Goal: Task Accomplishment & Management: Use online tool/utility

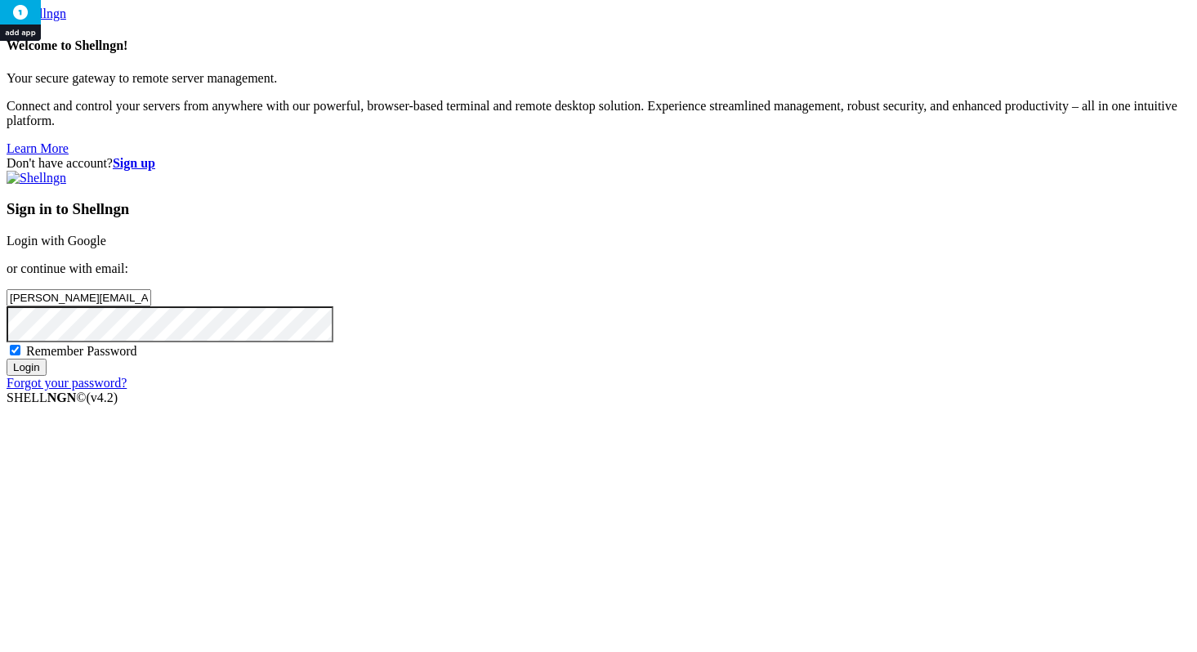
click at [47, 376] on input "Login" at bounding box center [27, 367] width 40 height 17
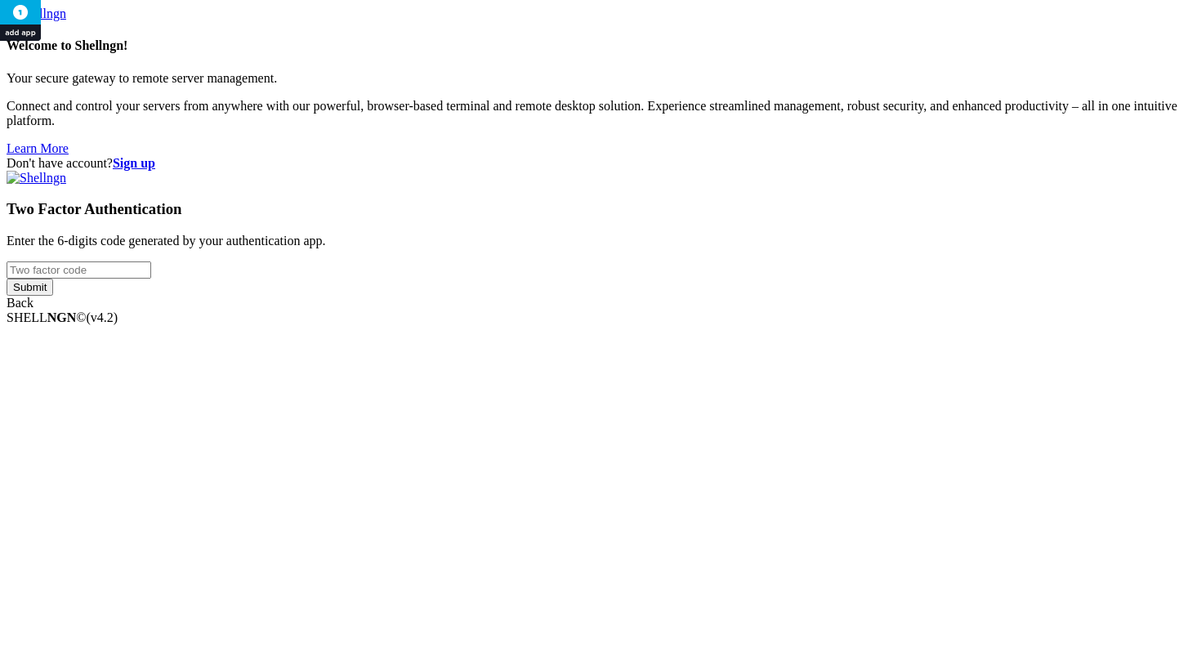
click at [151, 279] on input "number" at bounding box center [79, 269] width 145 height 17
type input "653914"
click at [7, 279] on input "Submit" at bounding box center [30, 287] width 47 height 17
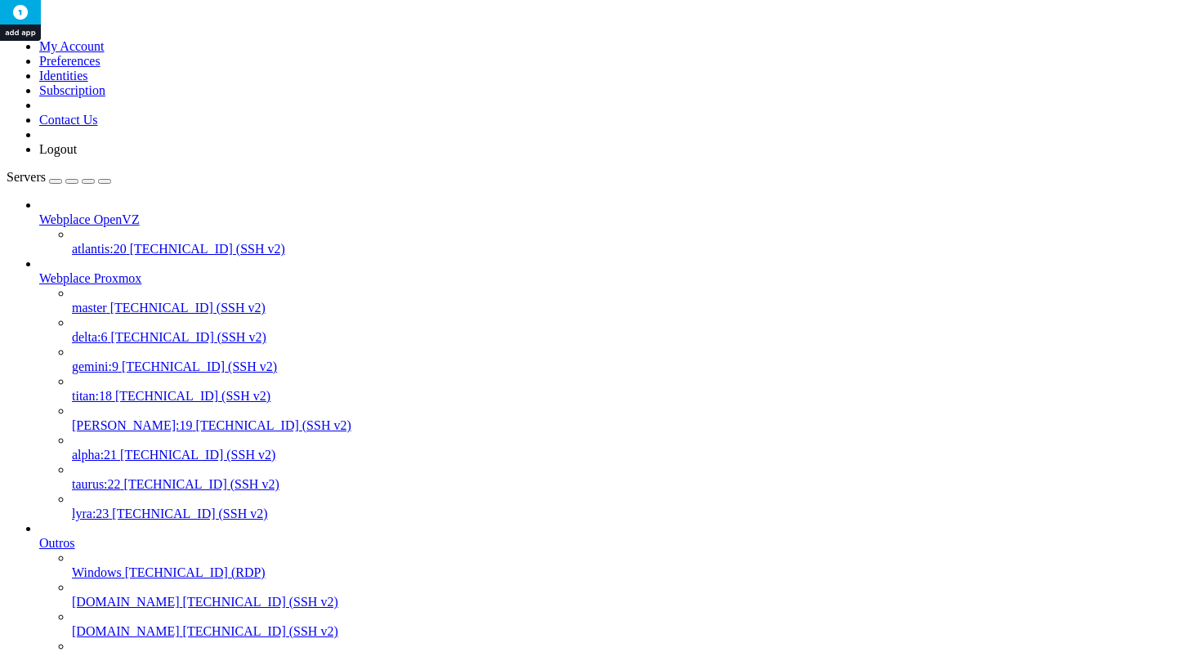
scroll to position [128, 0]
click at [81, 389] on link "titan:18 [TECHNICAL_ID] (SSH v2)" at bounding box center [631, 396] width 1119 height 15
click at [94, 418] on span "[PERSON_NAME]:19" at bounding box center [132, 425] width 121 height 14
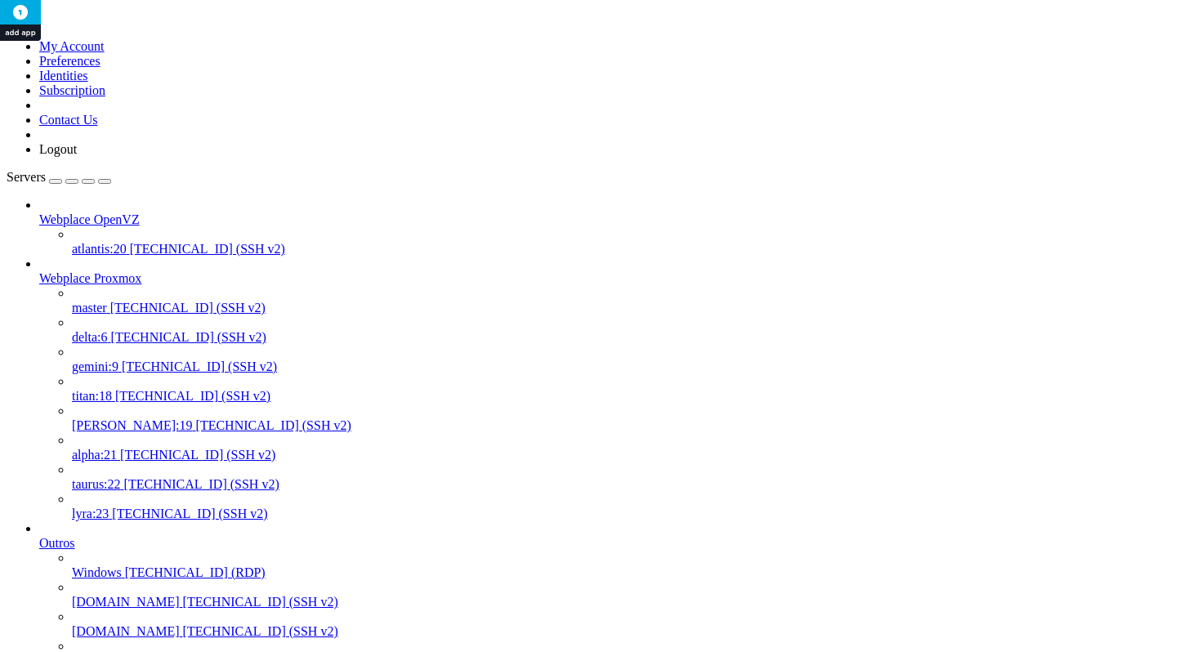
click at [94, 418] on span "[PERSON_NAME]:19" at bounding box center [132, 425] width 121 height 14
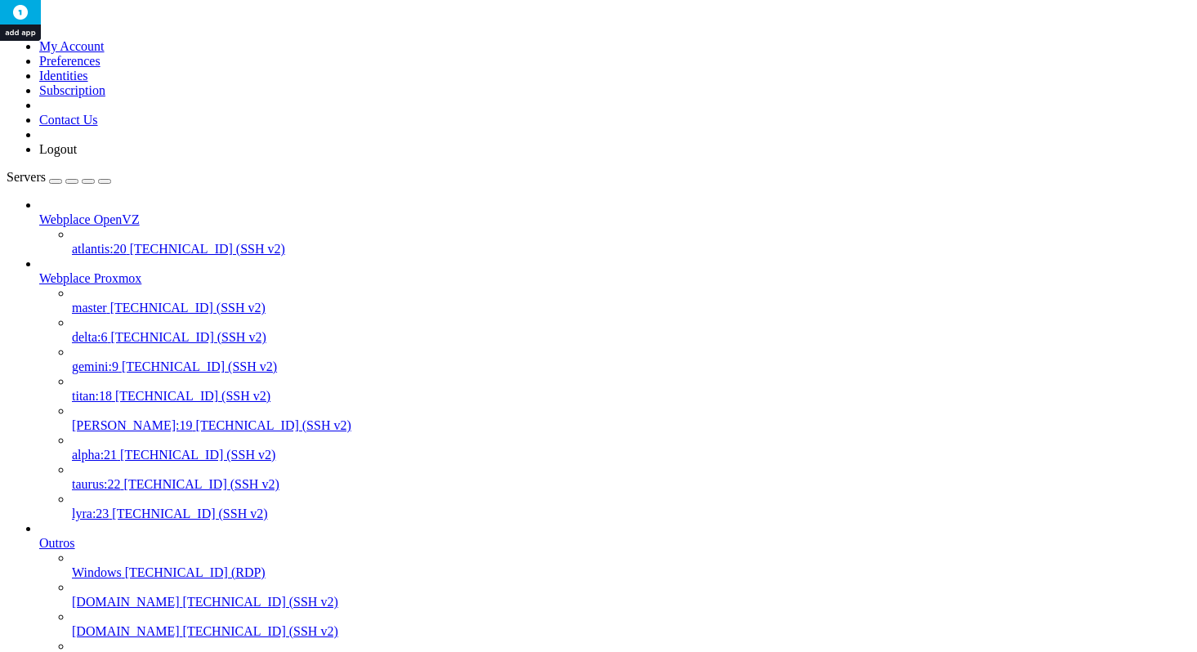
scroll to position [0, 0]
drag, startPoint x: 190, startPoint y: 4850, endPoint x: 126, endPoint y: 4850, distance: 63.7
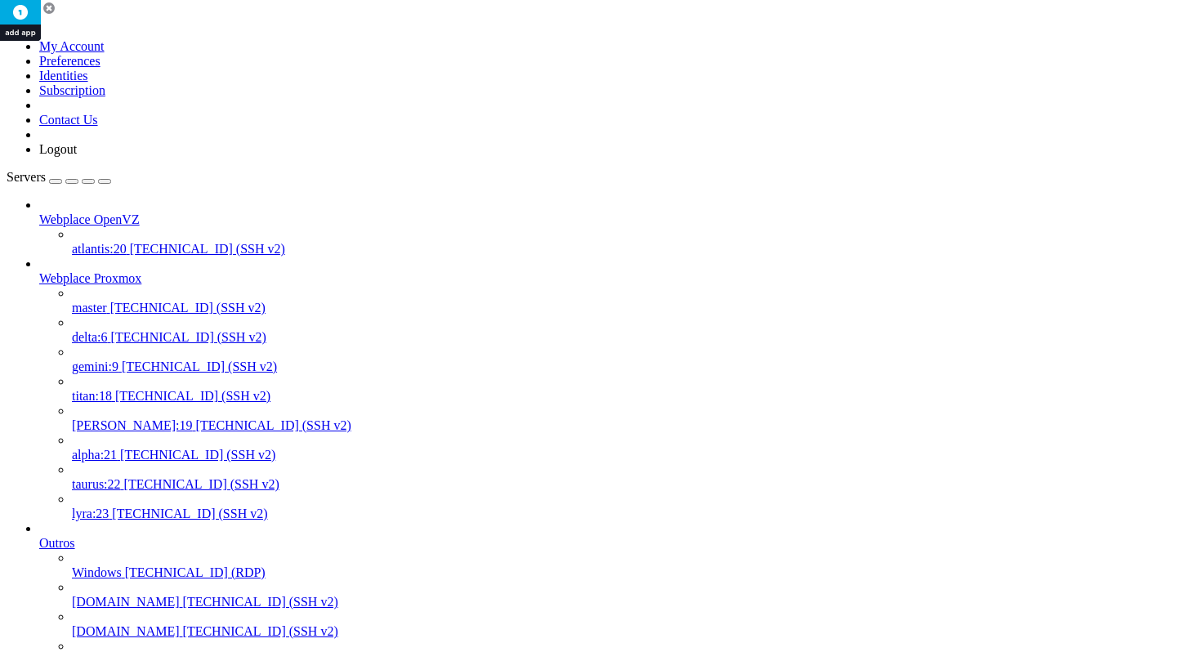
copy x-row "pct start"
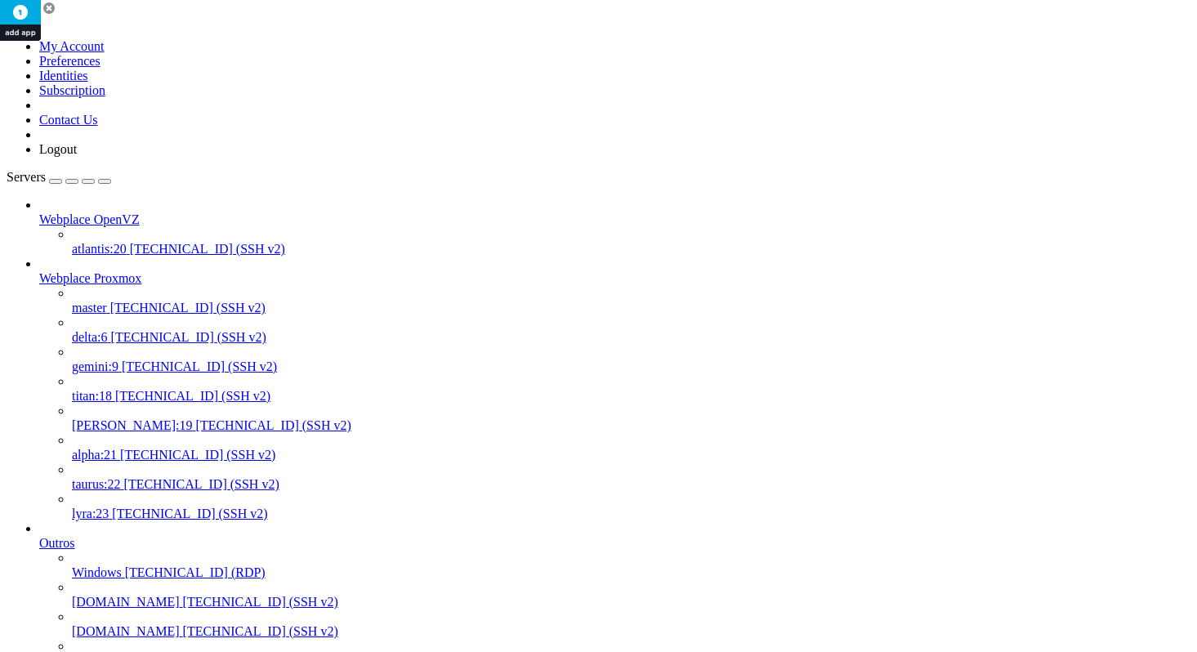
drag, startPoint x: 646, startPoint y: 3889, endPoint x: -23, endPoint y: 3706, distance: 693.8
click html "Page up top - 09:48:32 up 2 days, 23:53, 1 user, load average: 11.42, 11.63, 14…"
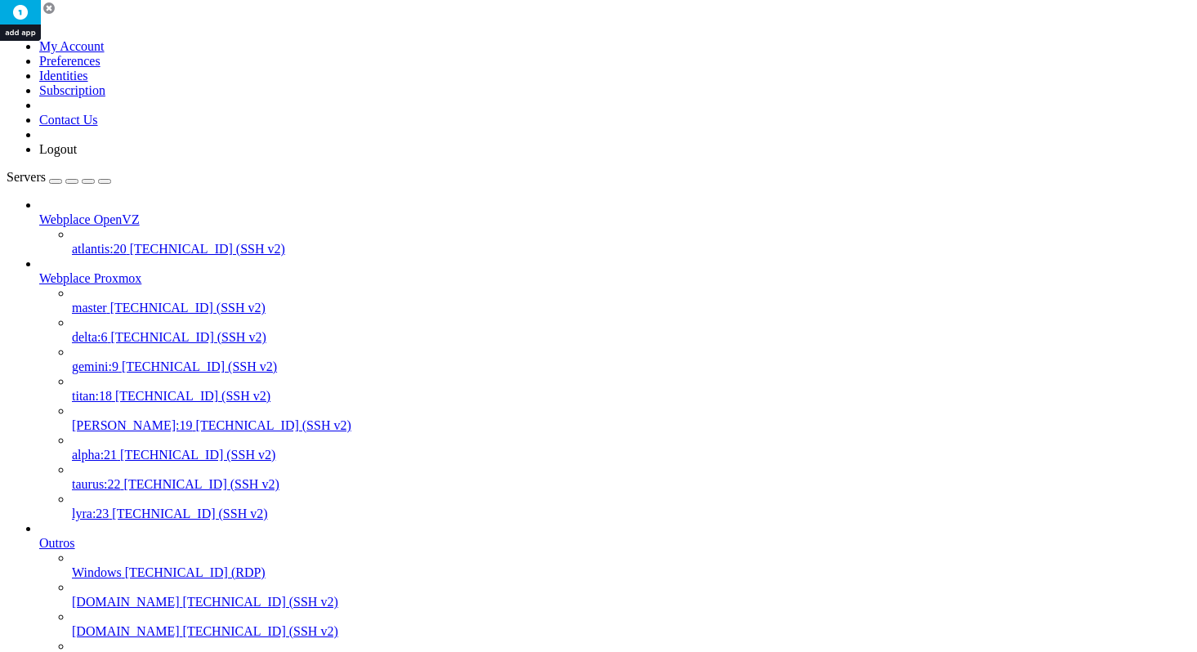
copy div "top - 09:48:32 up 2 days, 23:53, 1 user, load average: 11.42, 11.63, 14.33 Task…"
drag, startPoint x: 16, startPoint y: 3841, endPoint x: 421, endPoint y: 4224, distance: 557.2
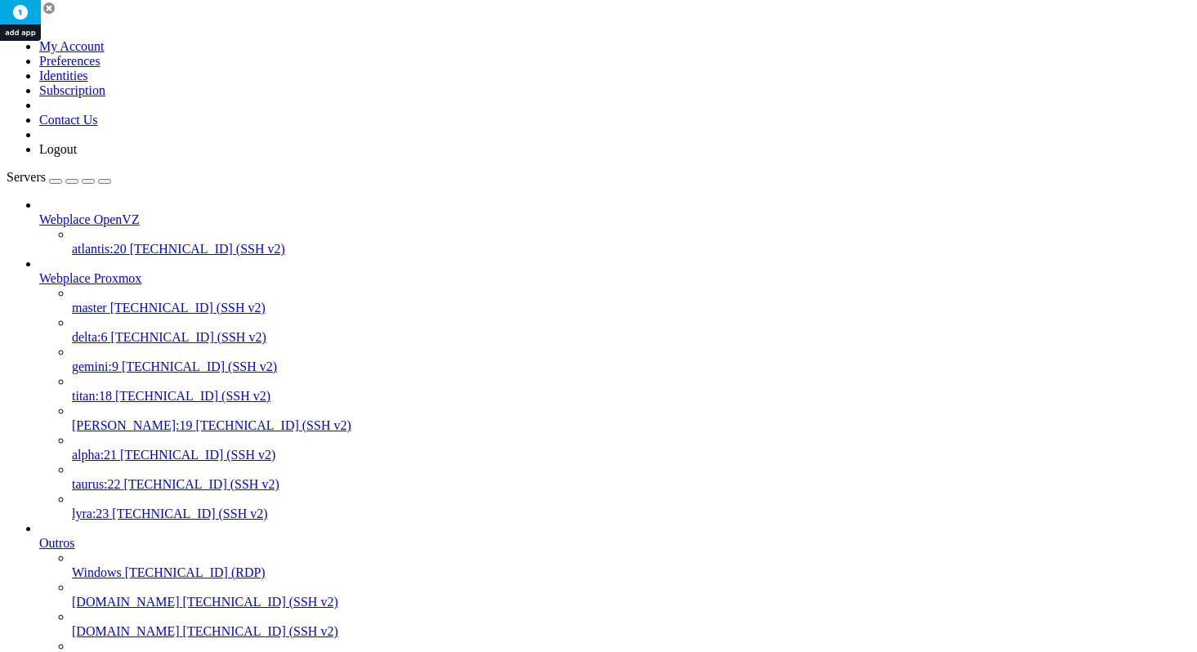
copy div "root@node203:~# pvecm status Cluster information ------------------- Name: Webp…"
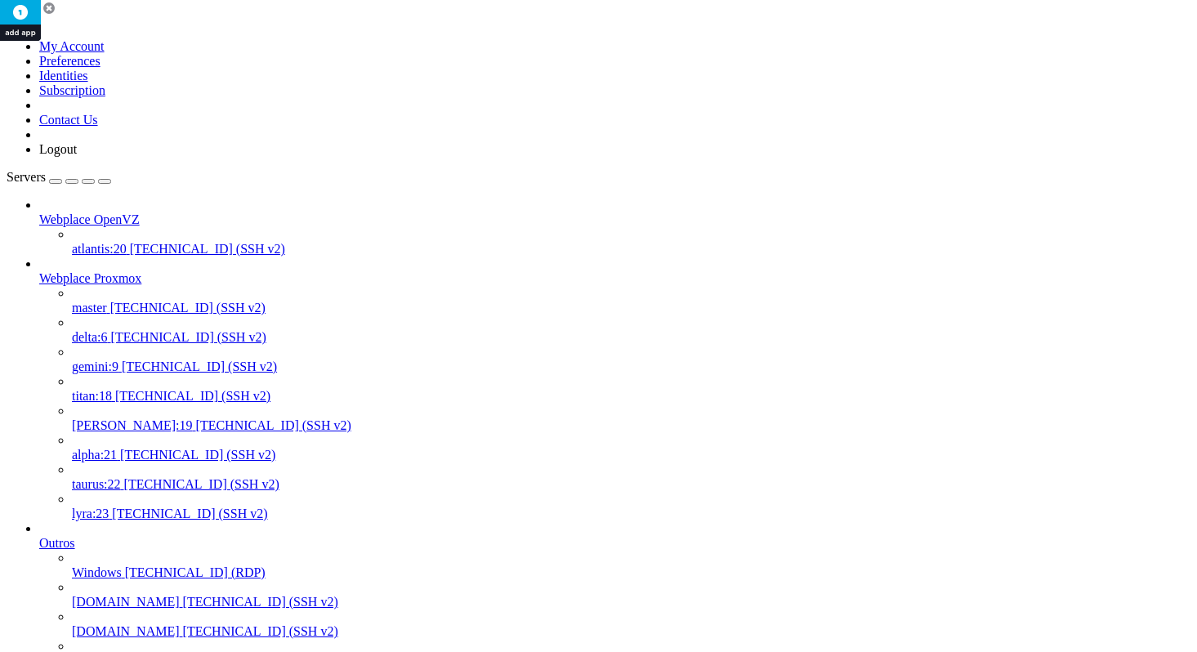
drag, startPoint x: 208, startPoint y: 4072, endPoint x: 123, endPoint y: 4066, distance: 85.2
copy x-row "pvecm status"
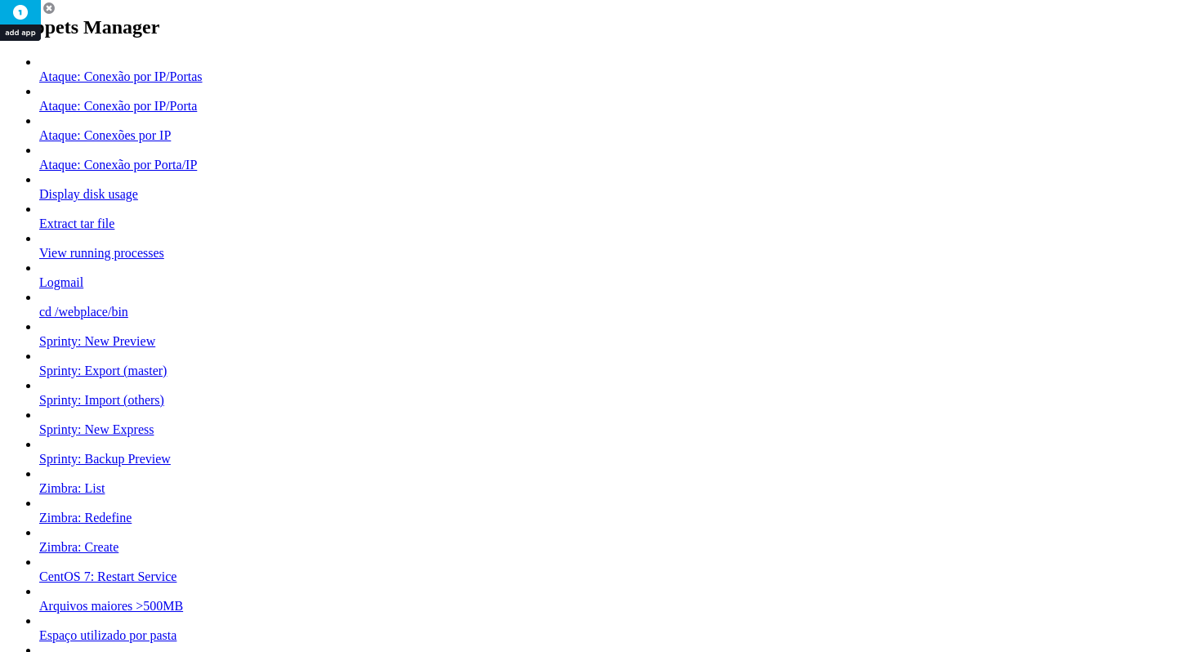
click at [7, 55] on icon at bounding box center [7, 55] width 0 height 0
type input "S"
type input "Proxmox: Status Cluster"
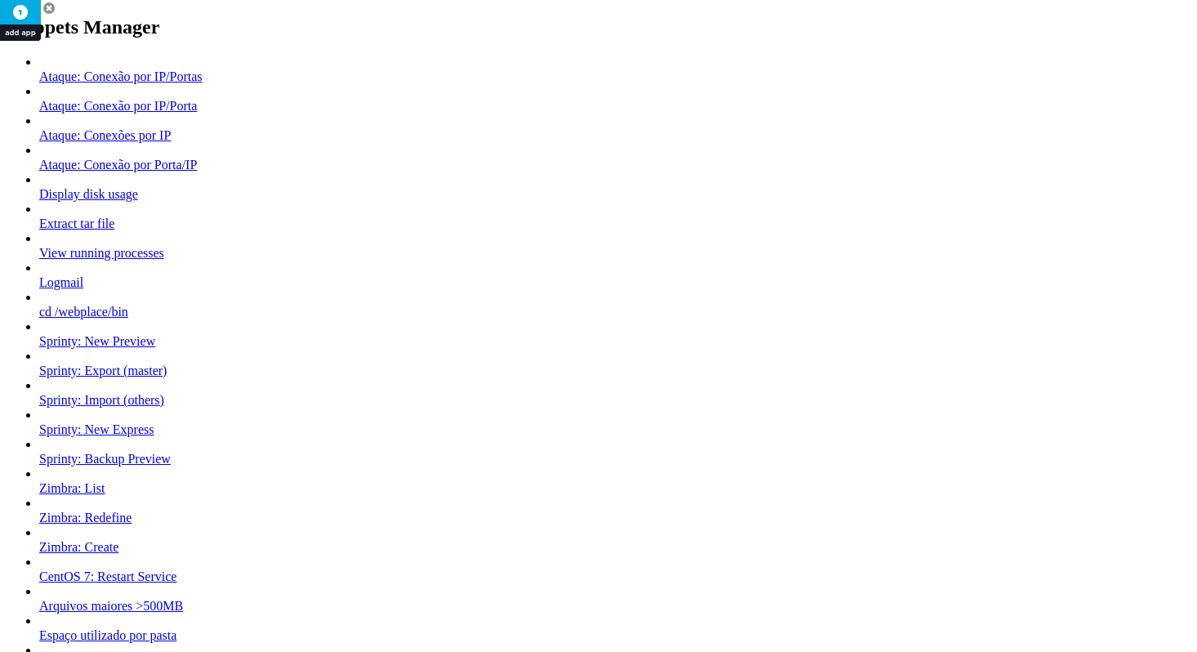
paste textarea "pvecm status"
type textarea "pvecm status"
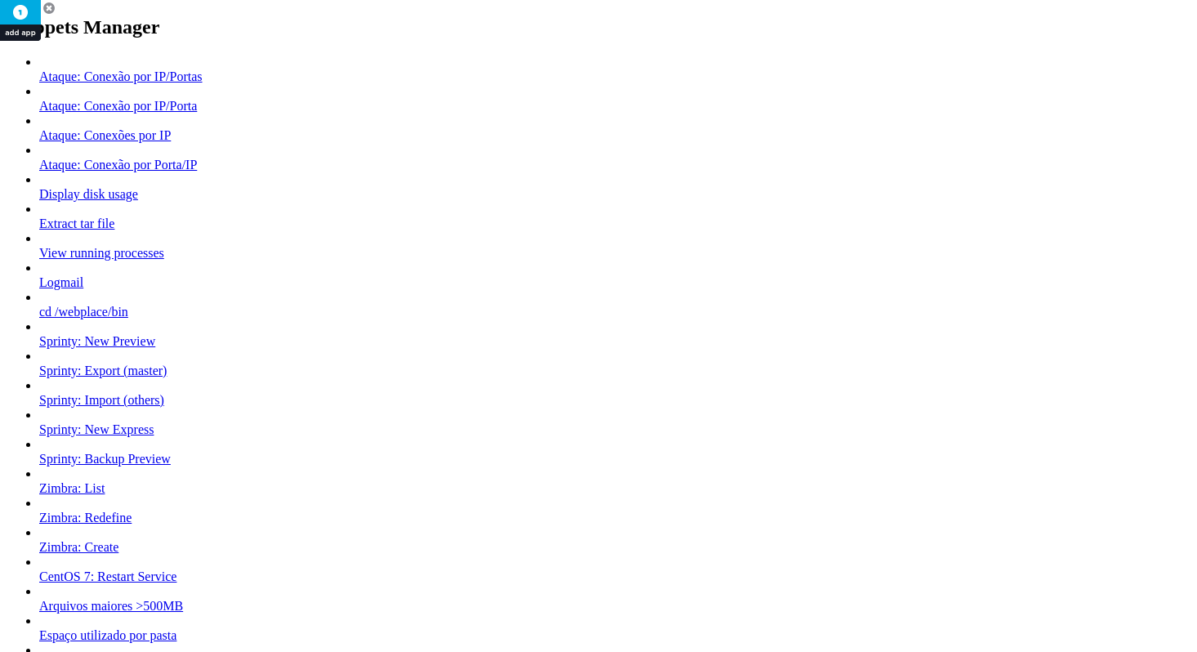
type input "Ataque: Conexão por IP/Portas"
type textarea "netstat -an | grep -E ':(143|993)' | grep 'ESTABLISHED' | awk '{print $5}' | cu…"
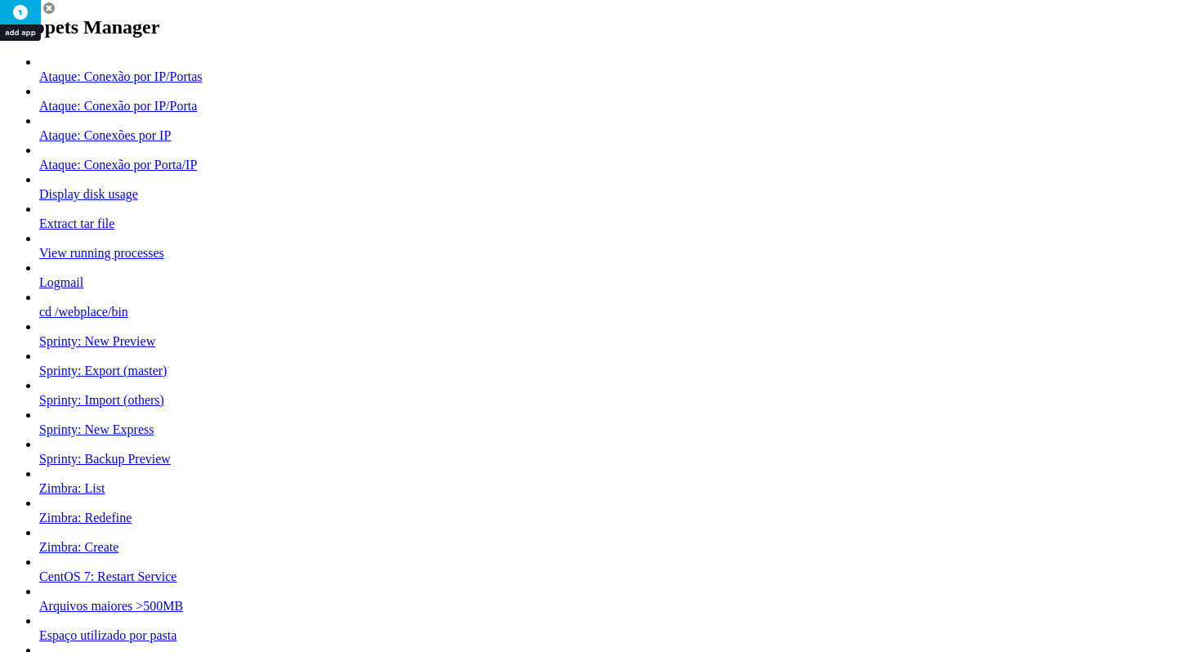
scroll to position [534, 0]
type input "Proxmox: Modo Cluster"
type textarea "killall pmxcfs && sleep 3 && systemctl start pve-cluster && pct list"
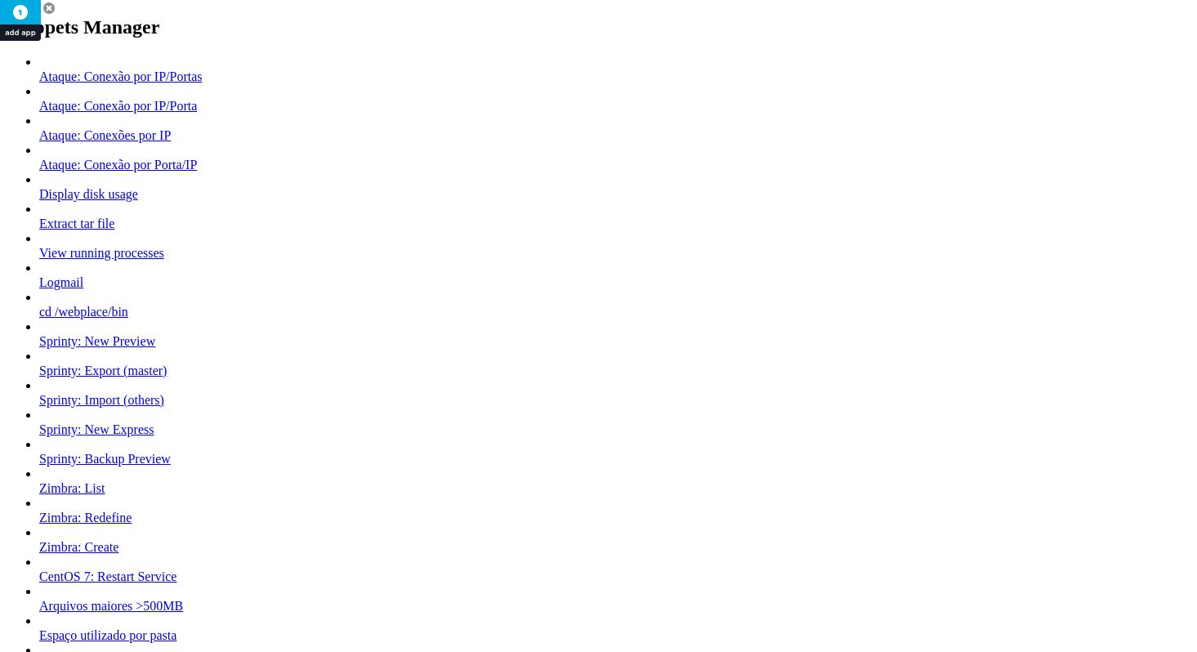
type input "Proxmox:: Modo Local"
type textarea "systemctl stop pve-cluster && sleep 2 && pmxcfs -l && pct list"
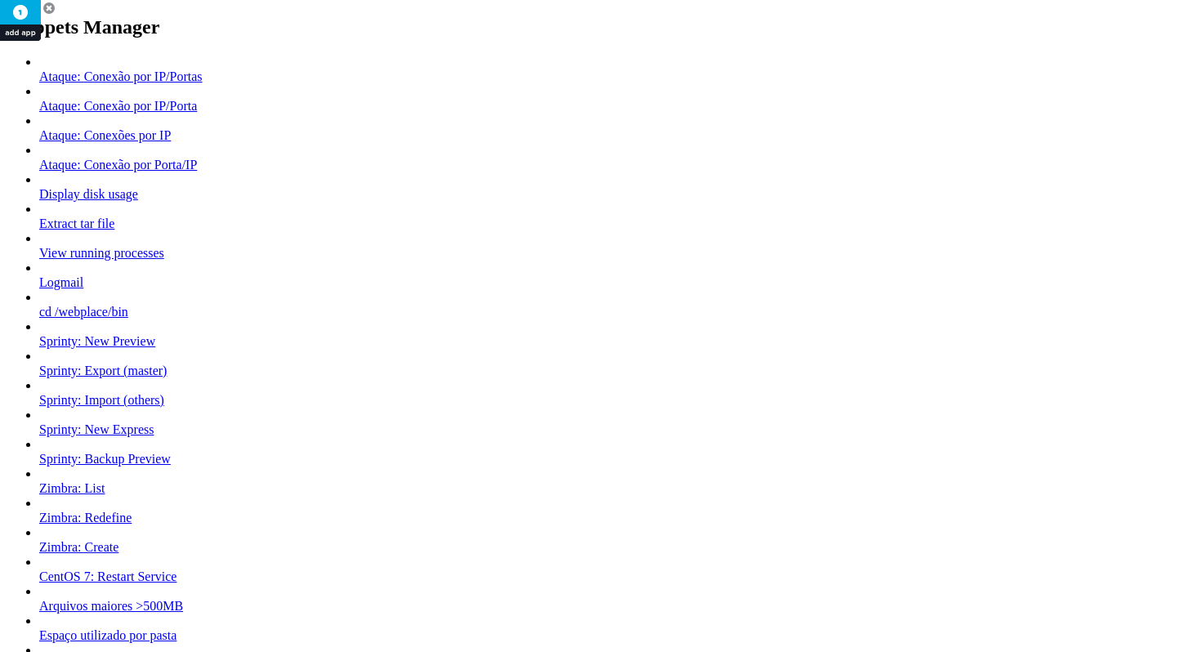
type input "Proxmox: Restart Cluster"
type textarea "service pve-cluster restart && service pvedaemon restart && service pvestatd re…"
drag, startPoint x: 589, startPoint y: 198, endPoint x: 630, endPoint y: 194, distance: 41.1
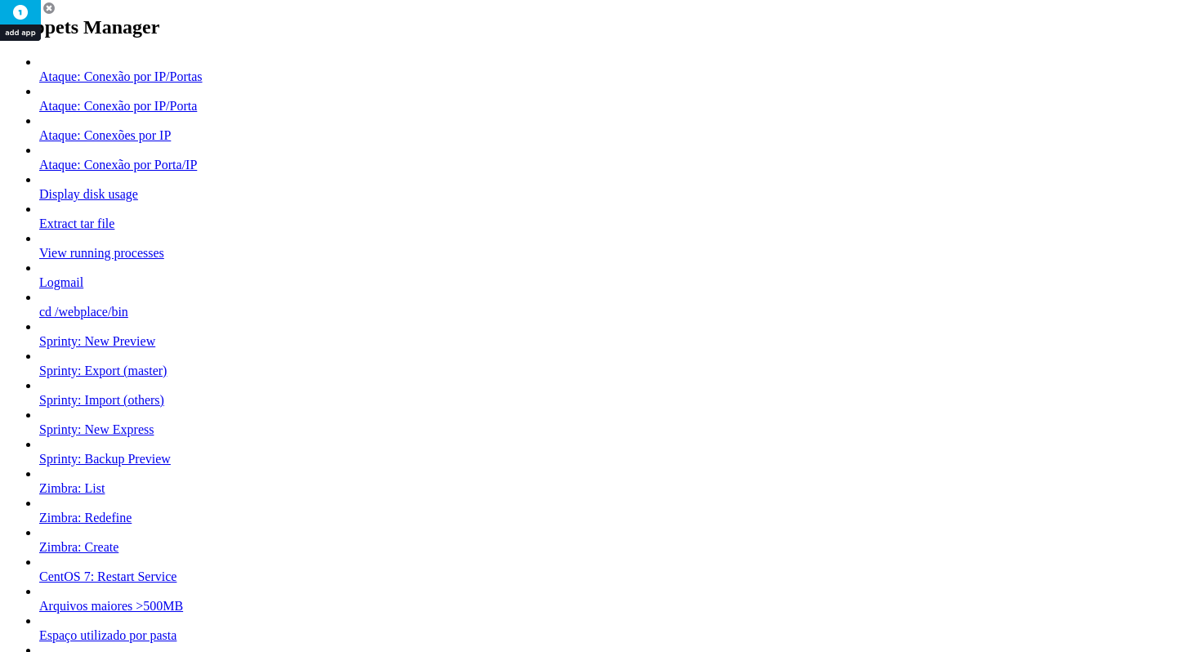
type input "Ataque: Conexão por IP/Portas"
type textarea "netstat -an | grep -E ':(143|993)' | grep 'ESTABLISHED' | awk '{print $5}' | cu…"
